Goal: Find specific page/section: Find specific page/section

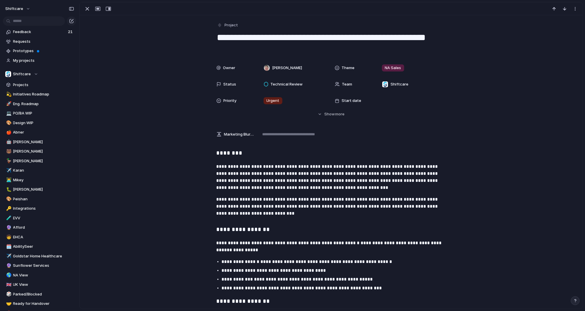
click at [332, 117] on button "Hide Show more" at bounding box center [332, 114] width 230 height 11
